Goal: Navigation & Orientation: Locate item on page

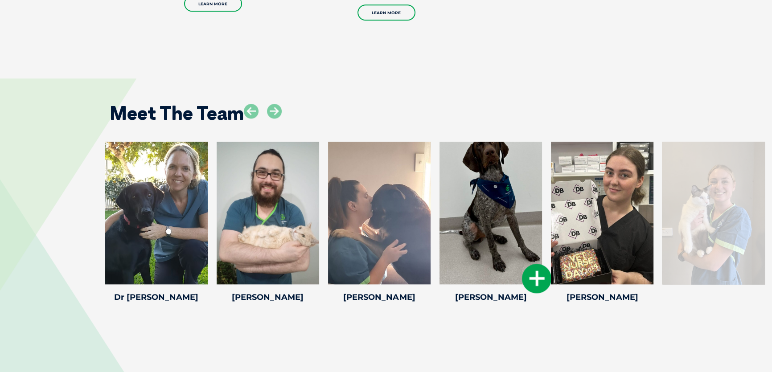
scroll to position [1215, 0]
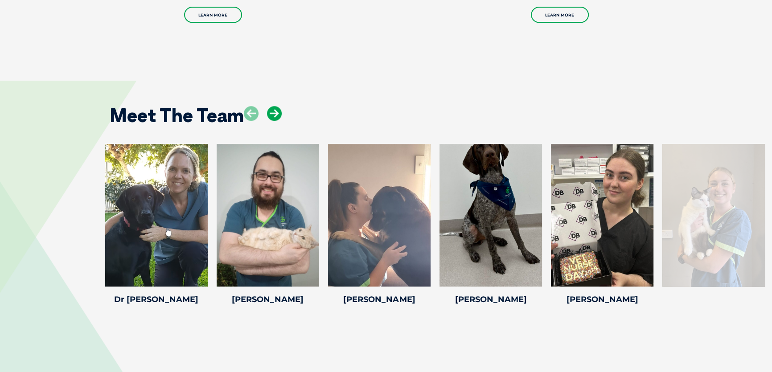
click at [272, 106] on icon at bounding box center [274, 113] width 15 height 15
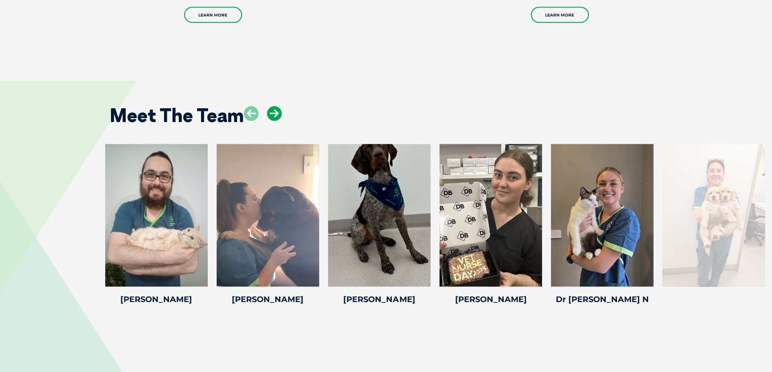
click at [272, 106] on icon at bounding box center [274, 113] width 15 height 15
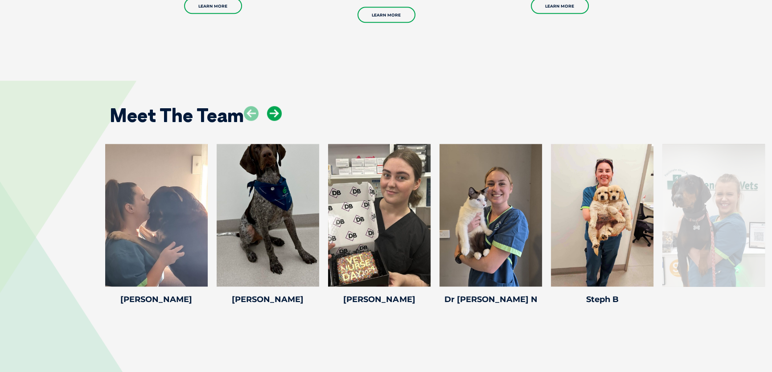
click at [273, 106] on icon at bounding box center [274, 113] width 15 height 15
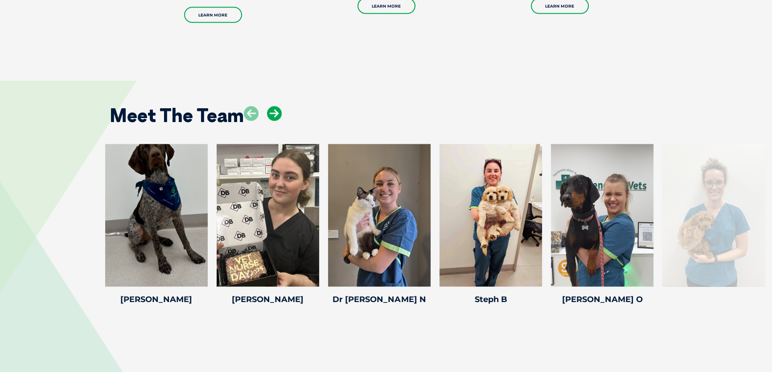
click at [273, 106] on icon at bounding box center [274, 113] width 15 height 15
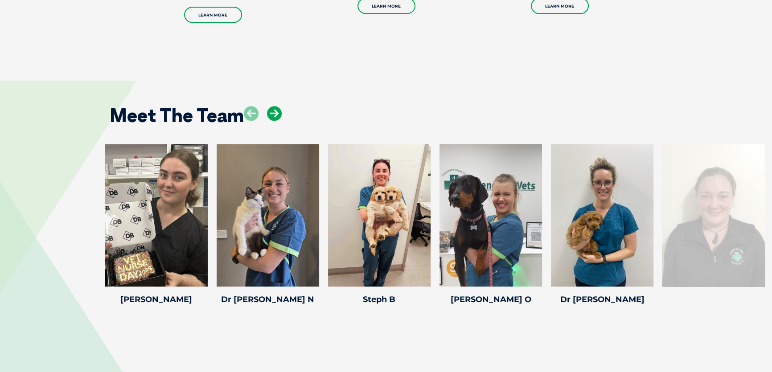
click at [273, 106] on icon at bounding box center [274, 113] width 15 height 15
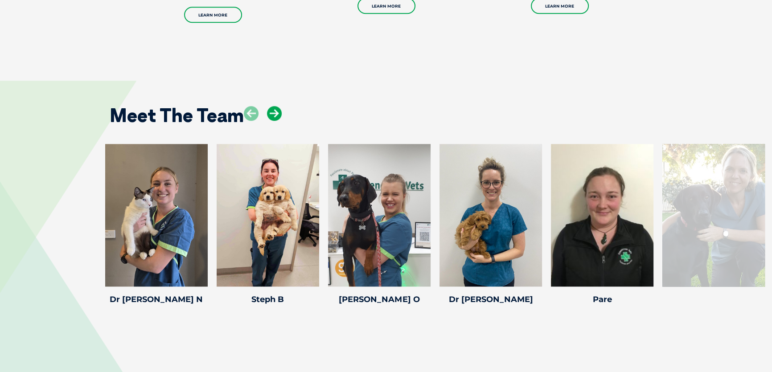
click at [273, 106] on icon at bounding box center [274, 113] width 15 height 15
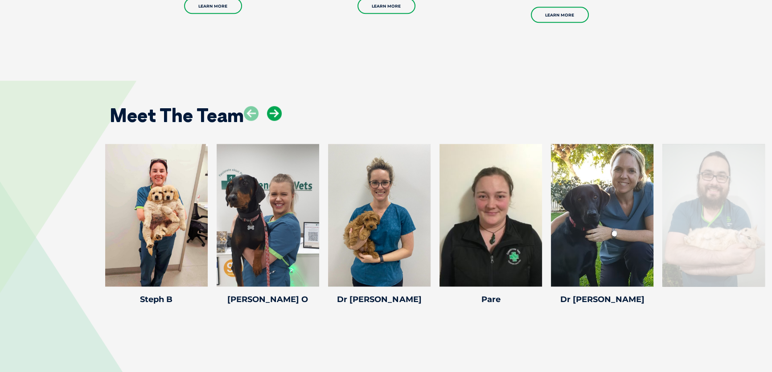
click at [273, 106] on icon at bounding box center [274, 113] width 15 height 15
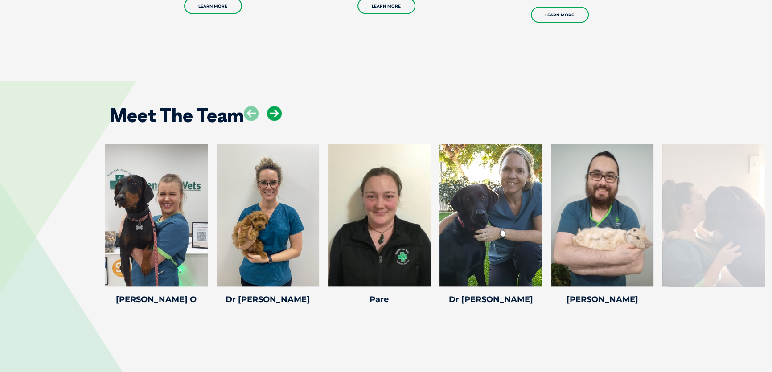
click at [273, 106] on icon at bounding box center [274, 113] width 15 height 15
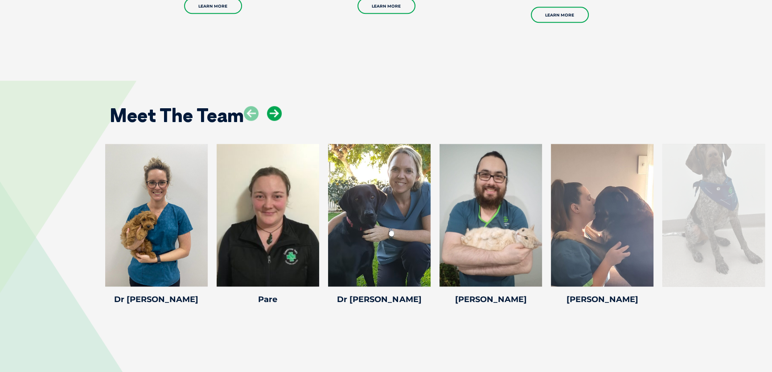
click at [273, 106] on icon at bounding box center [274, 113] width 15 height 15
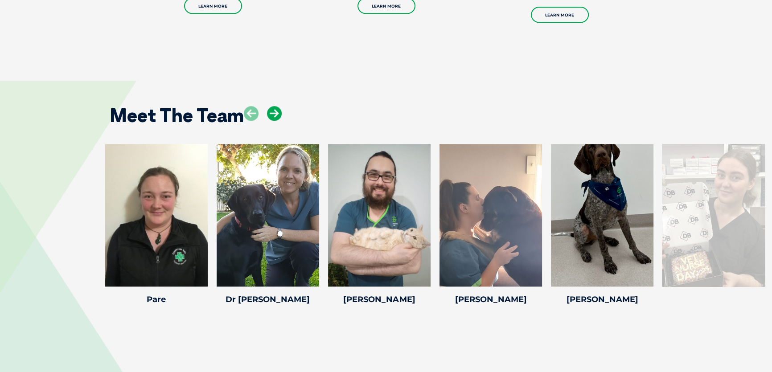
click at [273, 106] on icon at bounding box center [274, 113] width 15 height 15
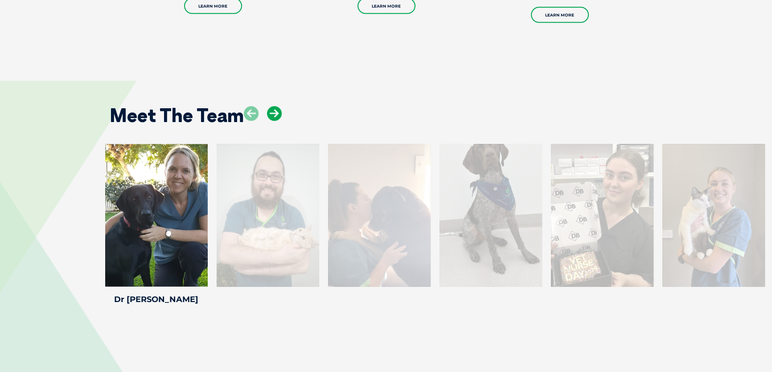
click at [273, 106] on icon at bounding box center [274, 113] width 15 height 15
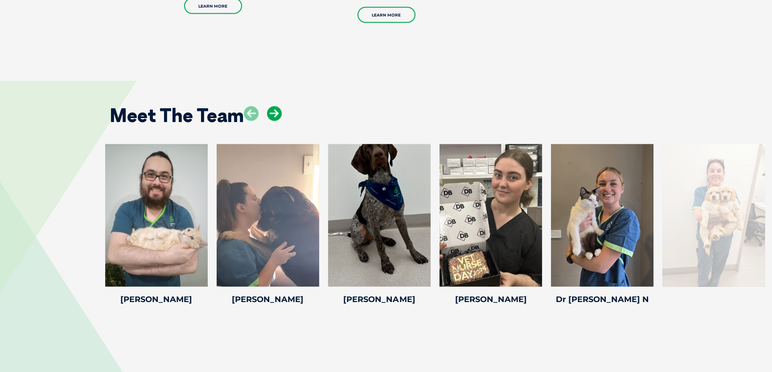
click at [273, 106] on icon at bounding box center [274, 113] width 15 height 15
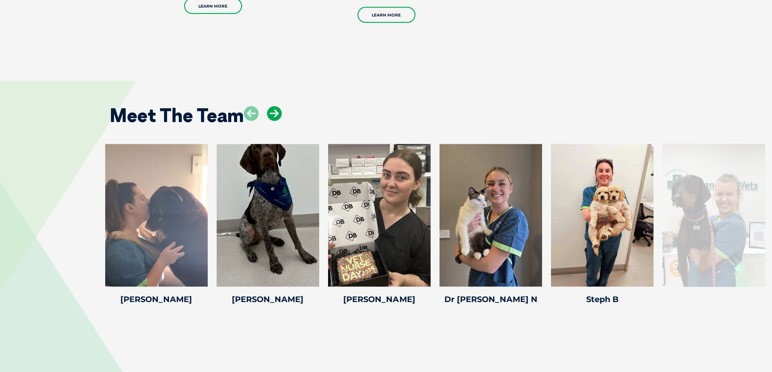
click at [273, 106] on icon at bounding box center [274, 113] width 15 height 15
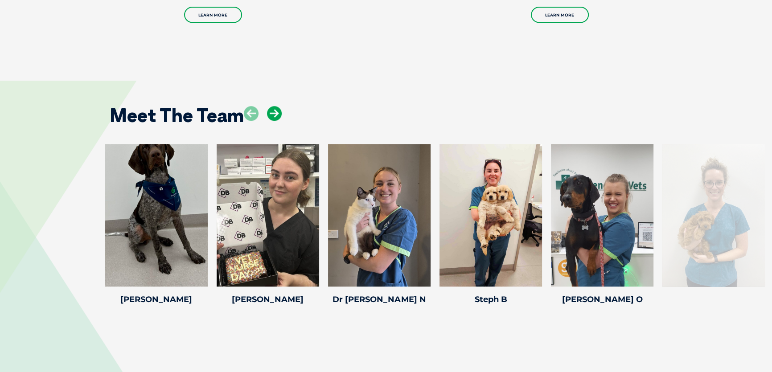
click at [273, 106] on icon at bounding box center [274, 113] width 15 height 15
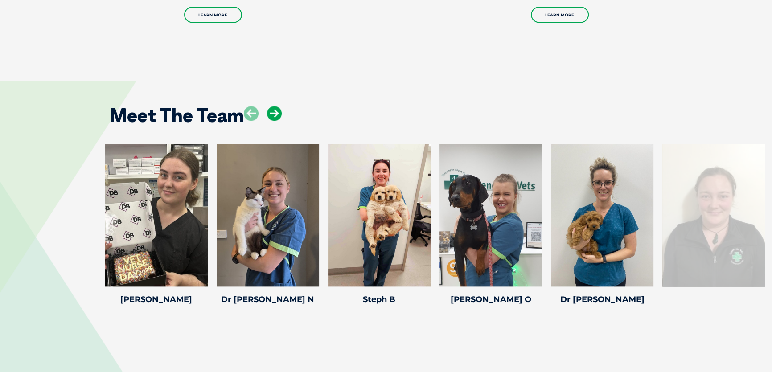
click at [273, 106] on icon at bounding box center [274, 113] width 15 height 15
